Goal: Information Seeking & Learning: Learn about a topic

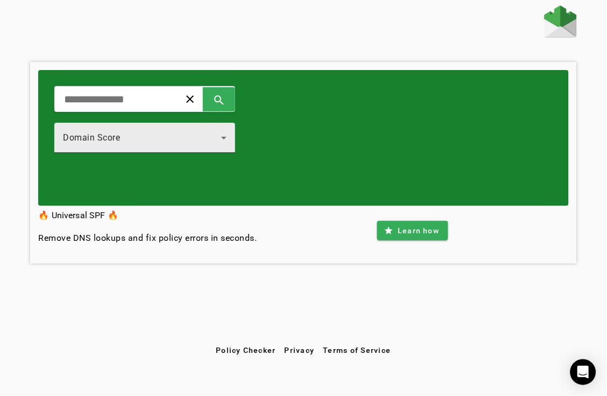
click at [207, 145] on div "Domain Score" at bounding box center [145, 138] width 164 height 30
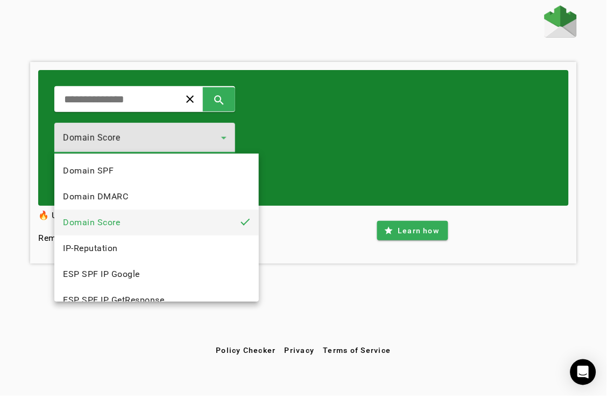
click at [306, 137] on div at bounding box center [303, 198] width 607 height 396
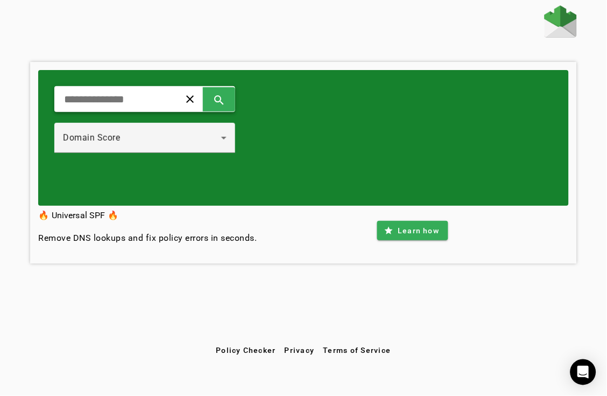
click at [192, 101] on div "clear search" at bounding box center [144, 99] width 181 height 26
click at [163, 101] on input "text" at bounding box center [113, 99] width 100 height 13
paste input "**********"
type input "**********"
click at [232, 101] on span at bounding box center [219, 99] width 26 height 26
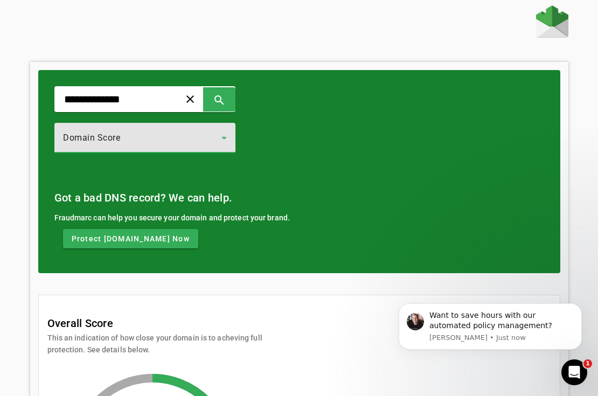
click at [230, 135] on icon at bounding box center [223, 137] width 13 height 13
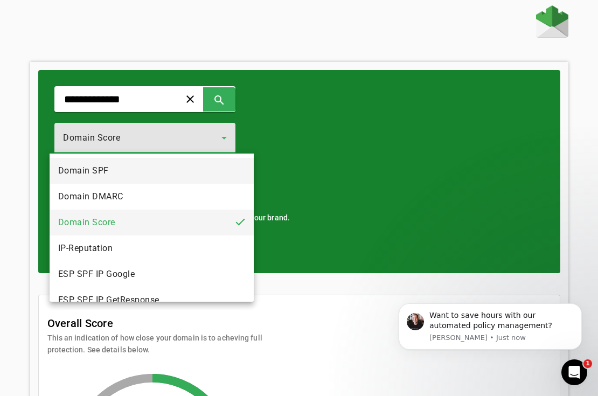
click at [231, 178] on mat-option "Domain SPF" at bounding box center [152, 171] width 204 height 26
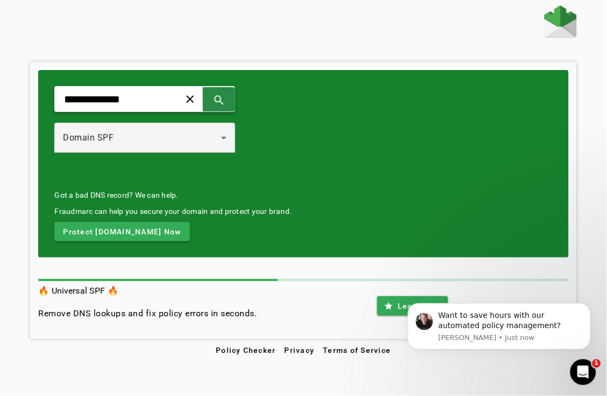
click at [232, 104] on span at bounding box center [219, 99] width 26 height 26
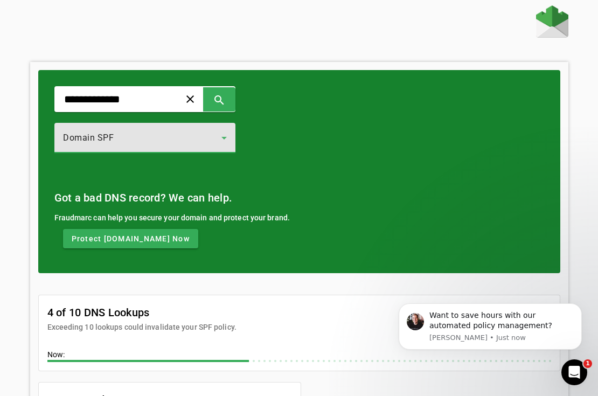
click at [230, 135] on icon at bounding box center [223, 137] width 13 height 13
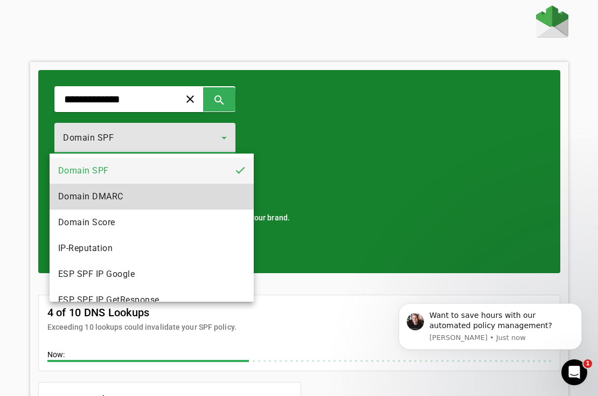
click at [233, 196] on mat-option "Domain DMARC" at bounding box center [152, 197] width 204 height 26
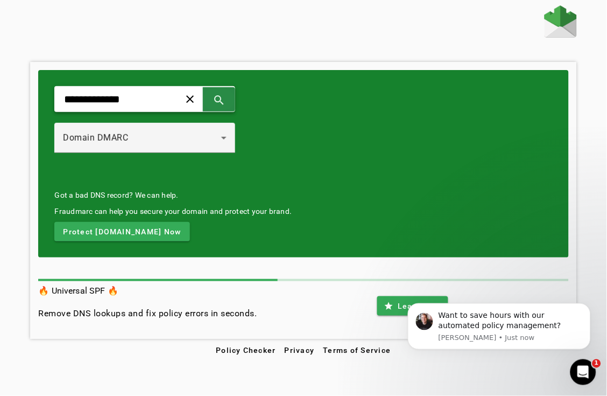
click at [232, 101] on span at bounding box center [219, 99] width 26 height 26
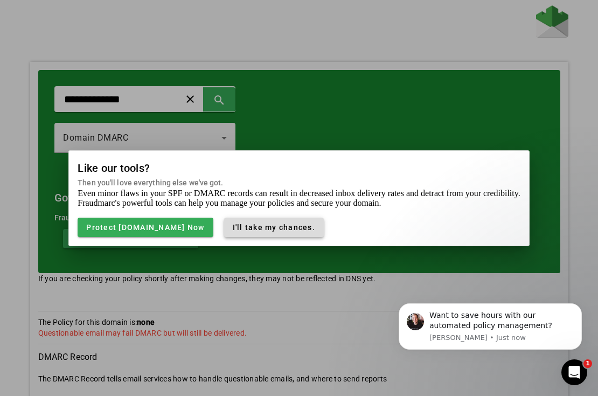
click at [237, 229] on span "I'll take my chances." at bounding box center [274, 227] width 82 height 9
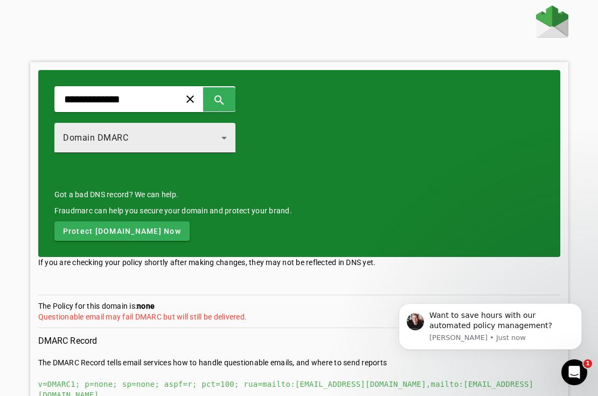
click at [227, 137] on icon at bounding box center [223, 138] width 5 height 3
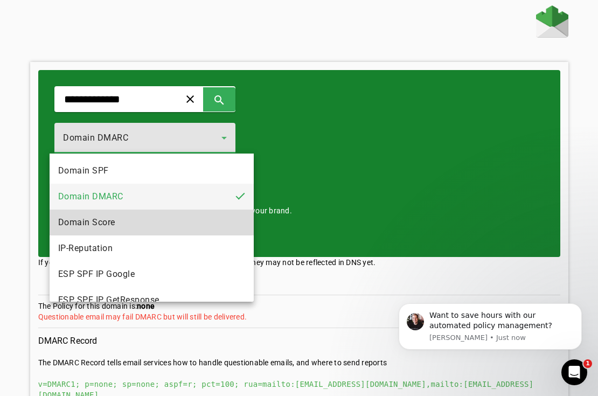
click at [217, 213] on mat-option "Domain Score" at bounding box center [152, 222] width 204 height 26
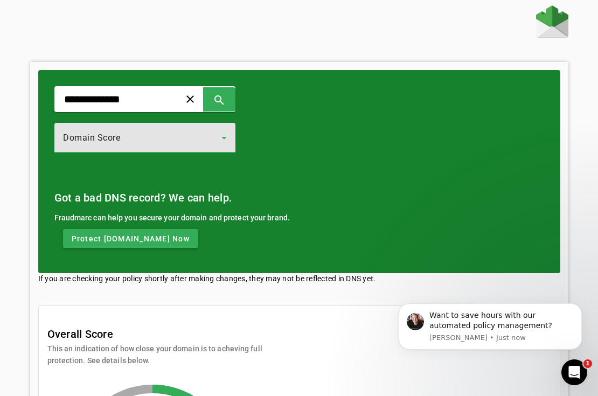
click at [227, 137] on icon at bounding box center [223, 138] width 5 height 3
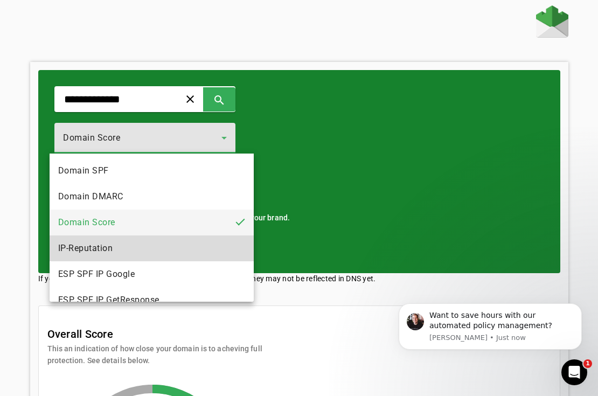
click at [222, 248] on mat-option "IP-Reputation" at bounding box center [152, 248] width 204 height 26
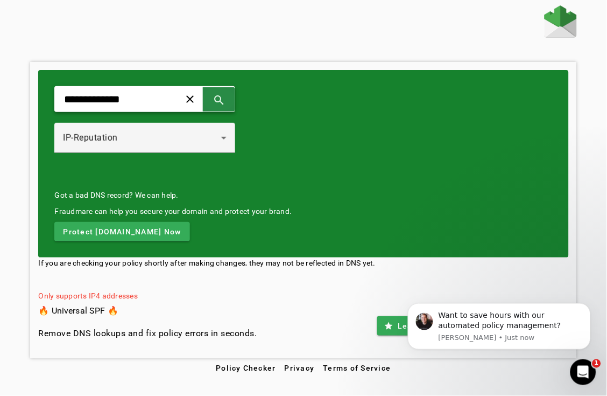
click at [232, 98] on span at bounding box center [219, 99] width 26 height 26
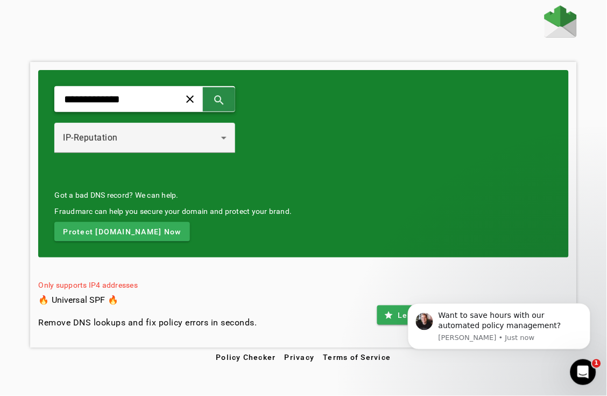
click at [232, 100] on span at bounding box center [219, 99] width 26 height 26
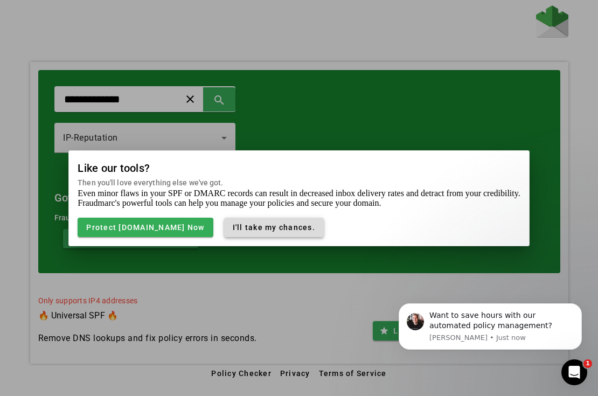
click at [244, 226] on span "I'll take my chances." at bounding box center [274, 227] width 82 height 9
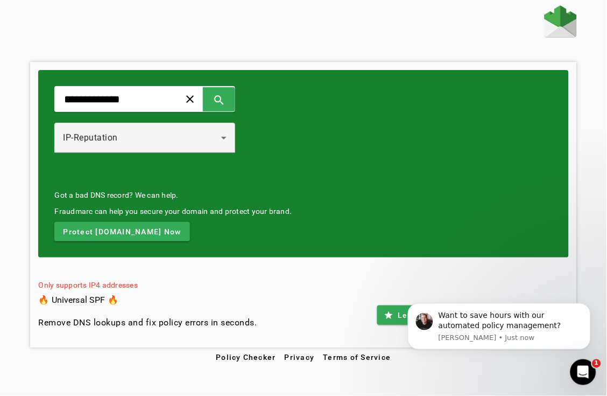
click at [251, 203] on div "Got a bad DNS record? We can help. Fraudmarc can help you secure your domain an…" at bounding box center [172, 215] width 237 height 52
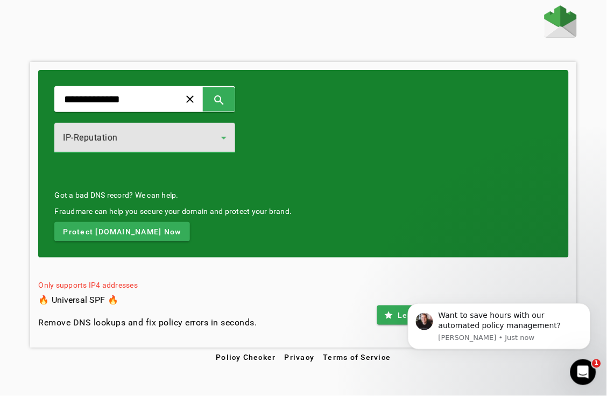
click at [230, 140] on icon at bounding box center [223, 137] width 13 height 13
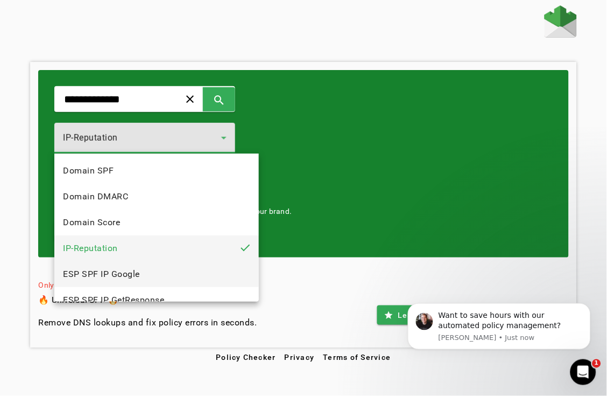
click at [217, 268] on mat-option "ESP SPF IP Google" at bounding box center [156, 274] width 204 height 26
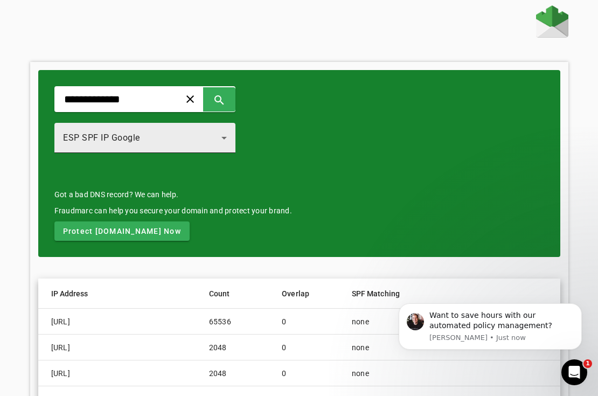
click at [227, 137] on icon at bounding box center [223, 138] width 5 height 3
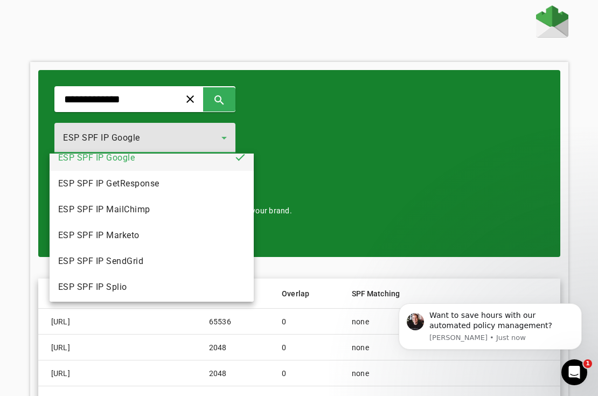
scroll to position [118, 0]
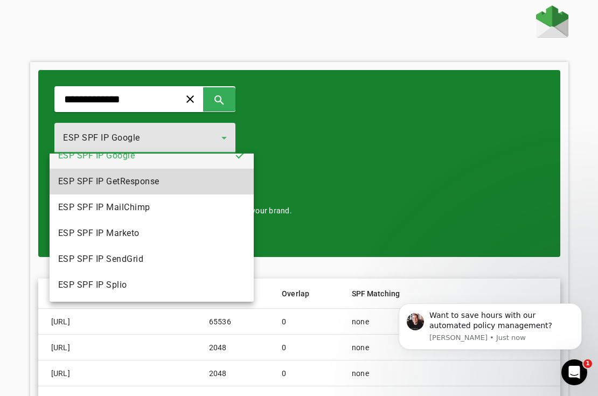
click at [217, 179] on mat-option "ESP SPF IP GetResponse" at bounding box center [152, 181] width 204 height 26
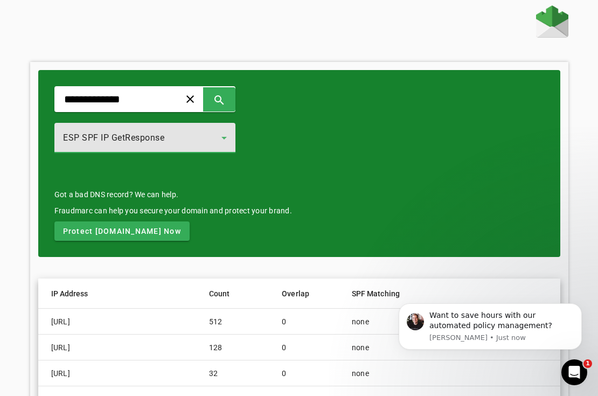
click at [219, 136] on div "ESP SPF IP GetResponse" at bounding box center [142, 137] width 158 height 13
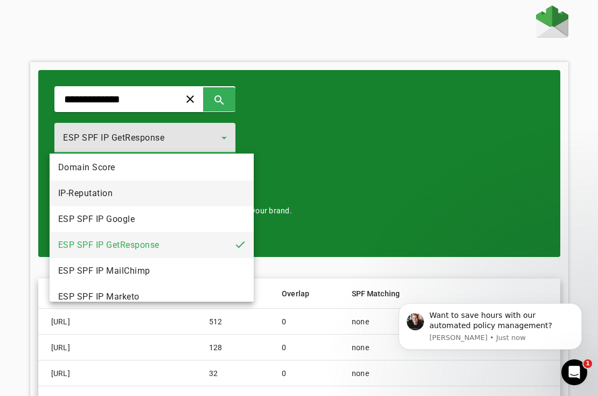
scroll to position [118, 0]
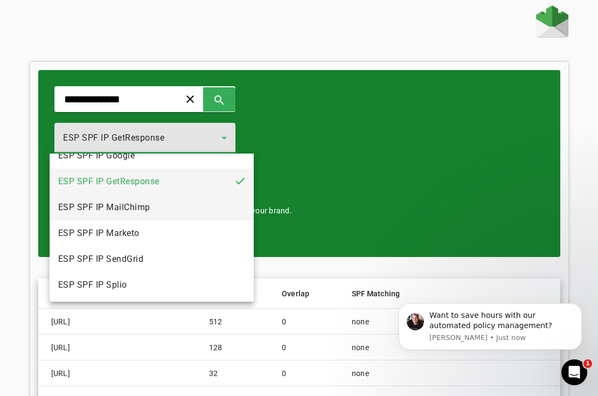
click at [221, 212] on mat-option "ESP SPF IP MailChimp" at bounding box center [152, 207] width 204 height 26
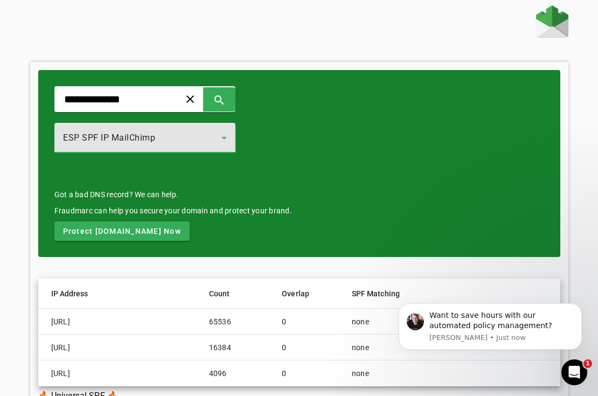
click at [230, 136] on icon at bounding box center [223, 137] width 13 height 13
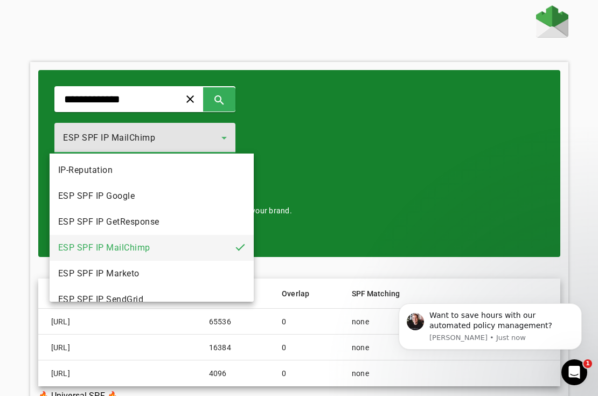
scroll to position [118, 0]
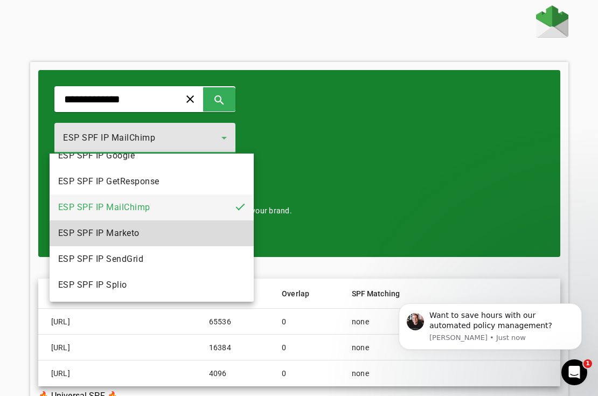
click at [186, 239] on mat-option "ESP SPF IP Marketo" at bounding box center [152, 233] width 204 height 26
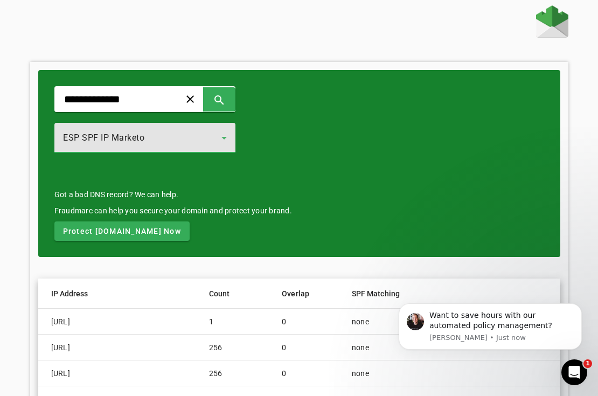
click at [217, 143] on div "ESP SPF IP Marketo" at bounding box center [142, 137] width 158 height 13
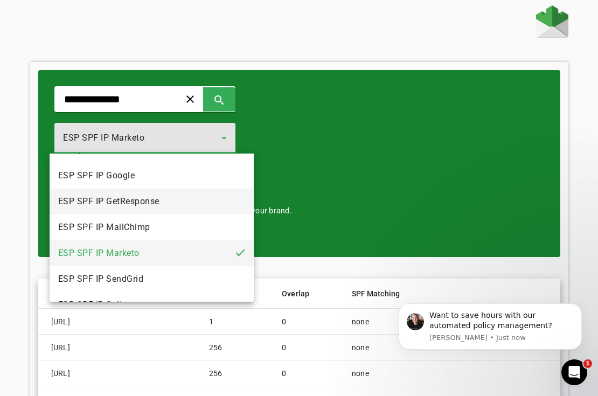
scroll to position [118, 0]
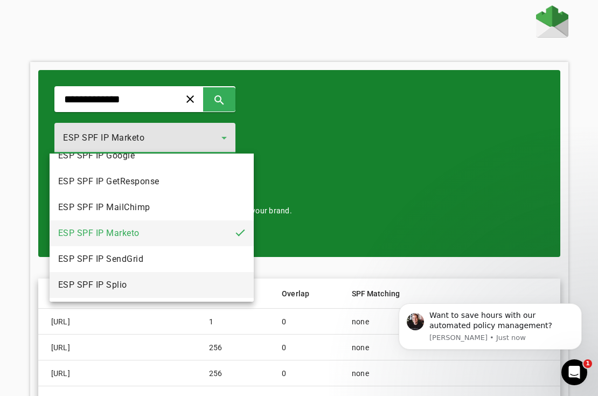
click at [184, 275] on mat-option "ESP SPF IP Splio" at bounding box center [152, 285] width 204 height 26
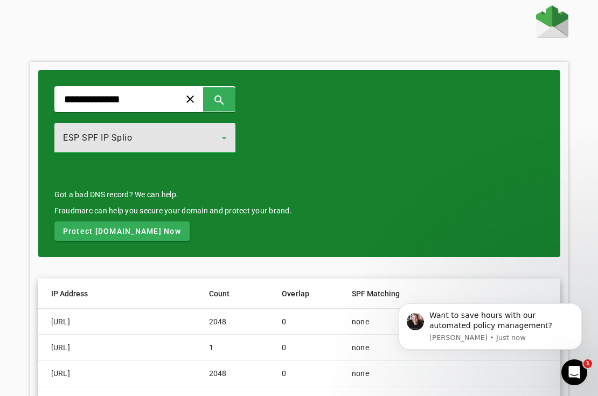
click at [221, 140] on div "ESP SPF IP Splio" at bounding box center [142, 137] width 158 height 13
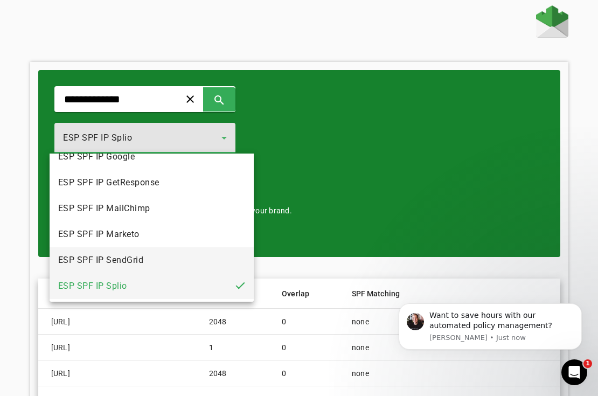
scroll to position [118, 0]
click at [208, 253] on mat-option "ESP SPF IP SendGrid" at bounding box center [152, 259] width 204 height 26
